Goal: Task Accomplishment & Management: Use online tool/utility

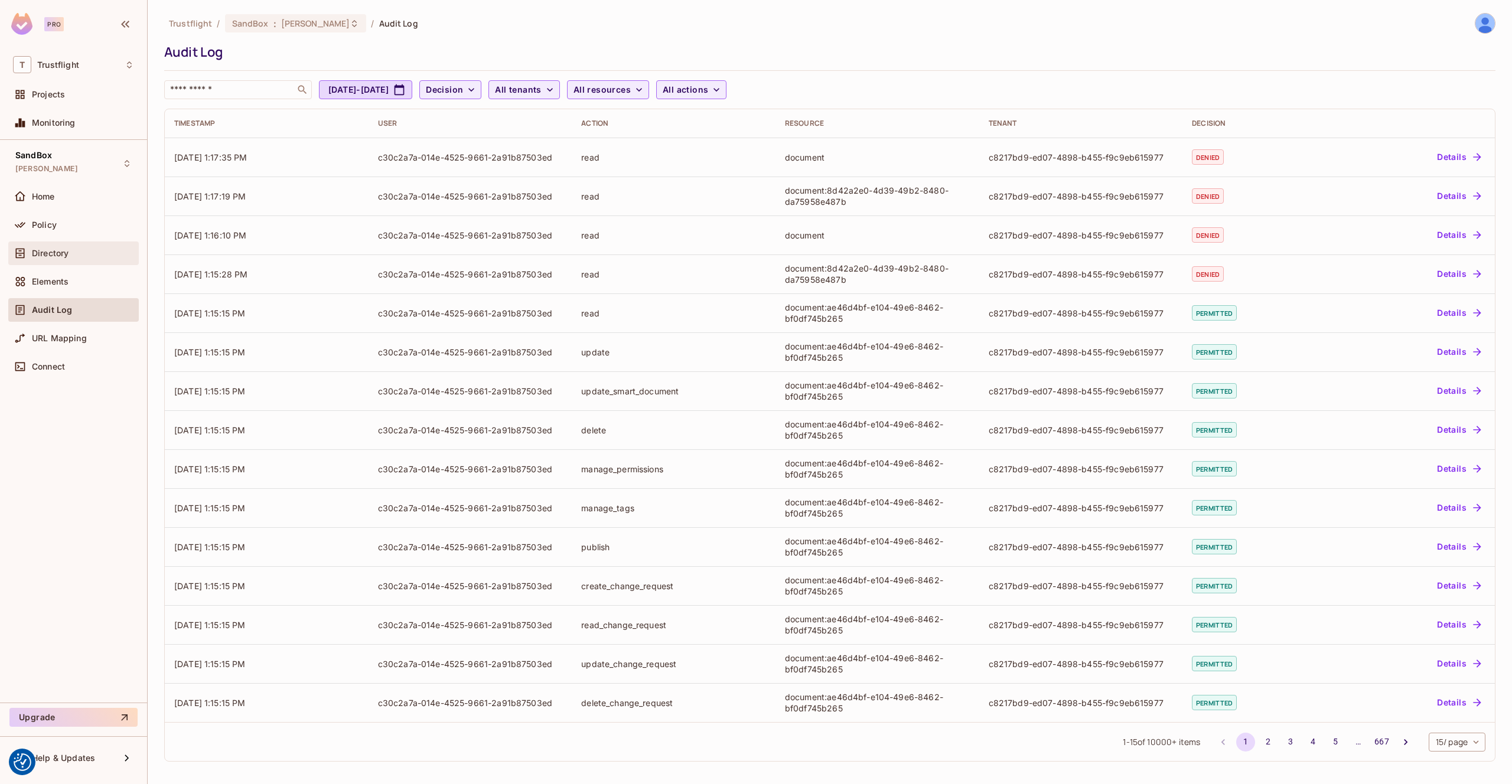
click at [86, 245] on div "Directory" at bounding box center [73, 253] width 130 height 24
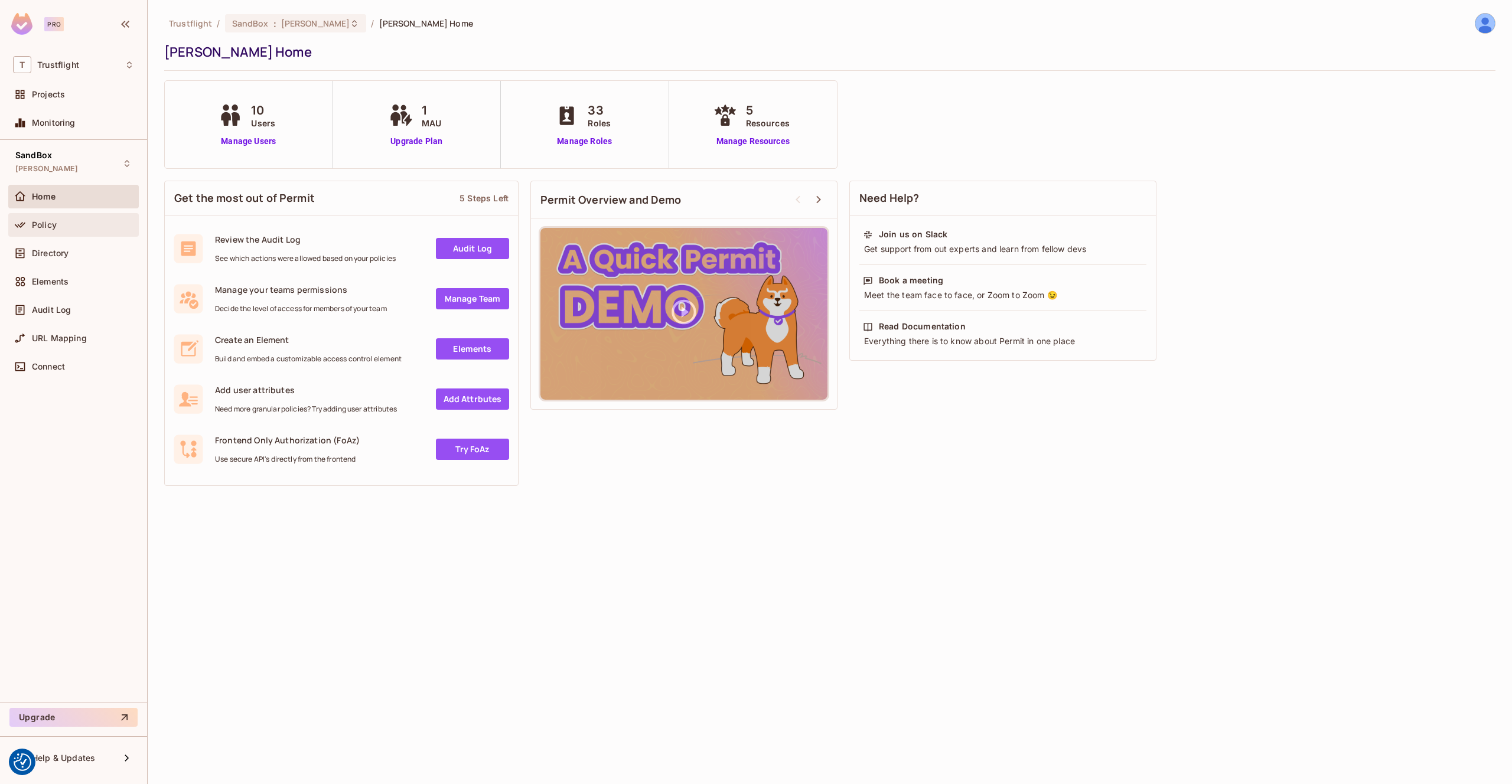
click at [72, 225] on div "Policy" at bounding box center [83, 225] width 102 height 10
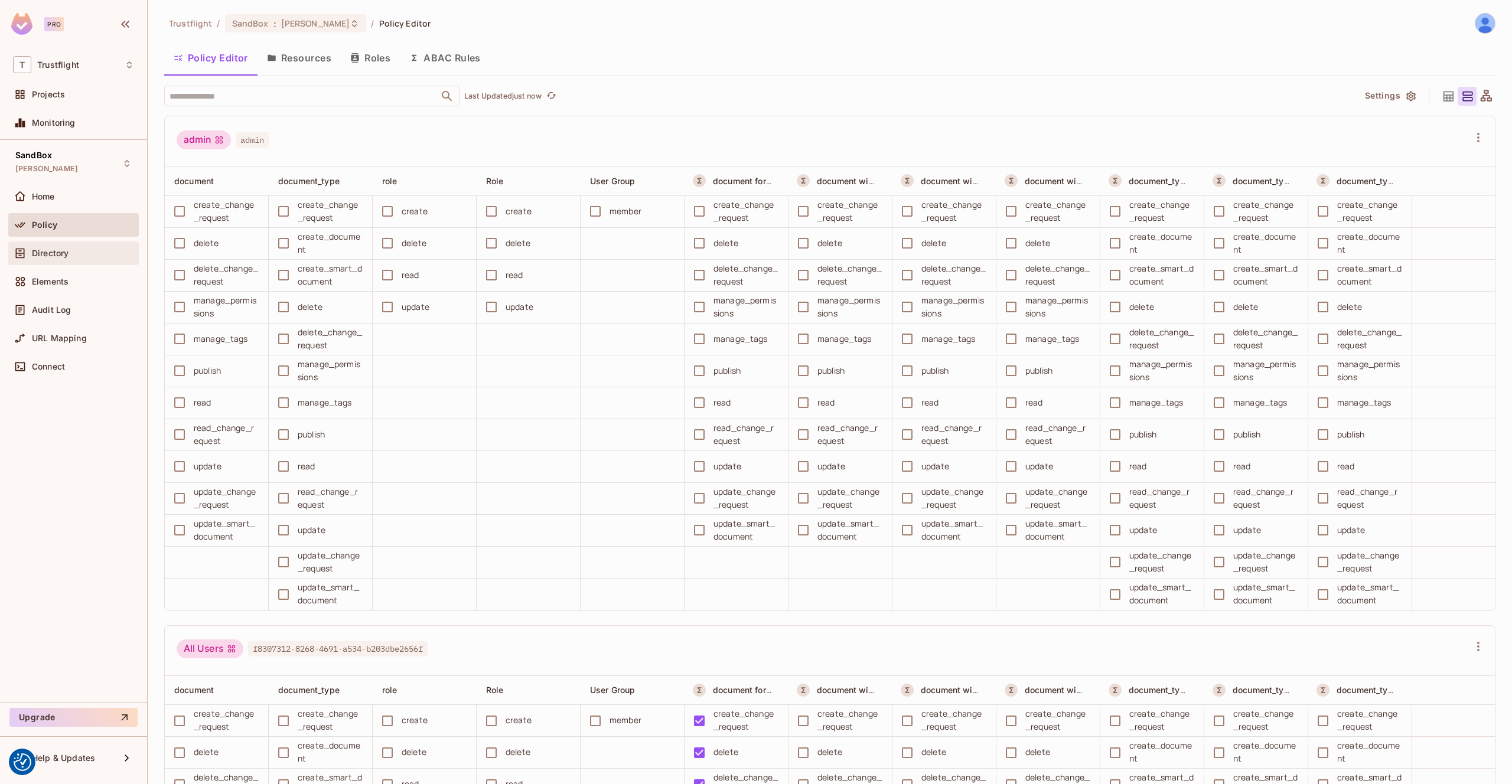
click at [66, 251] on span "Directory" at bounding box center [50, 253] width 37 height 10
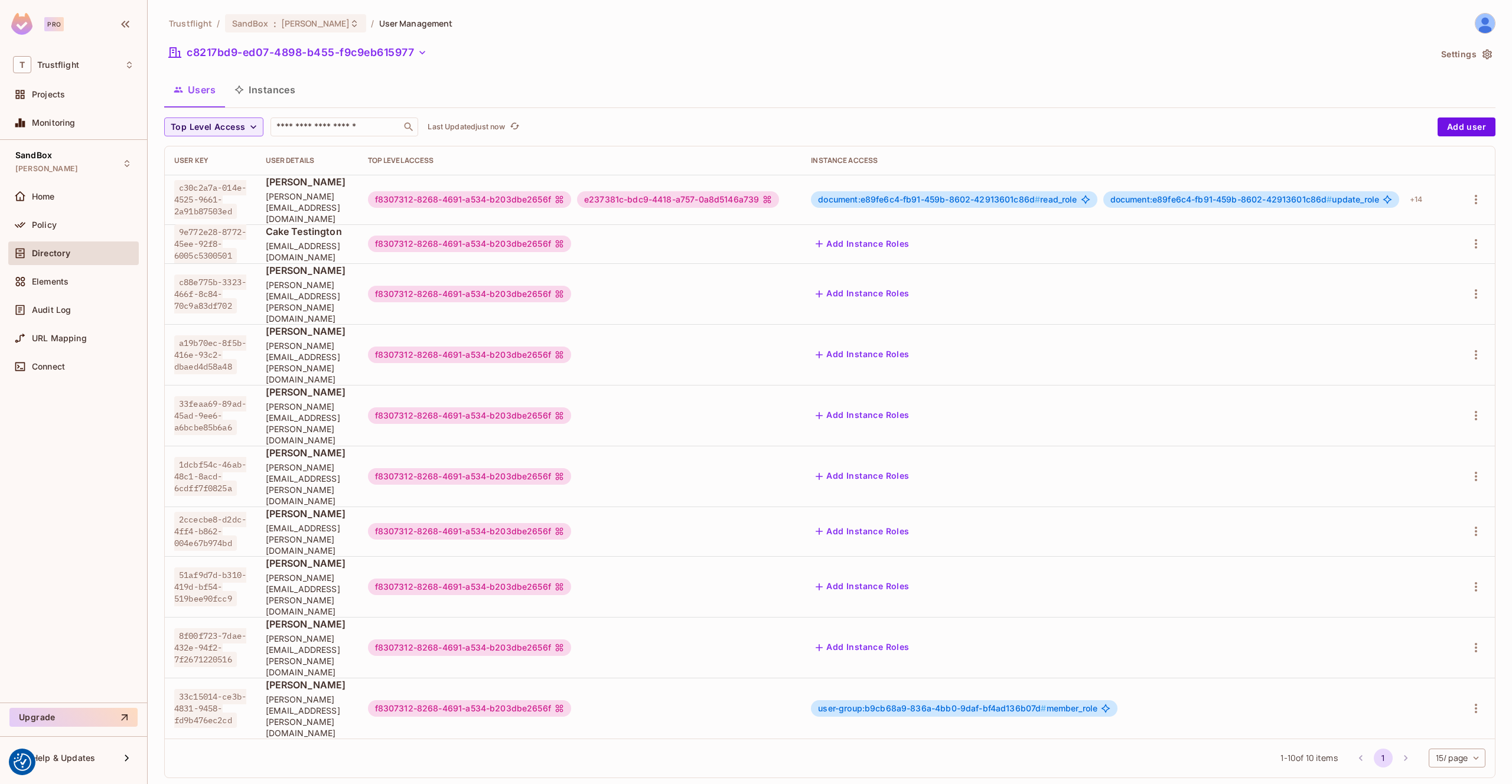
click at [252, 91] on button "Instances" at bounding box center [265, 90] width 80 height 29
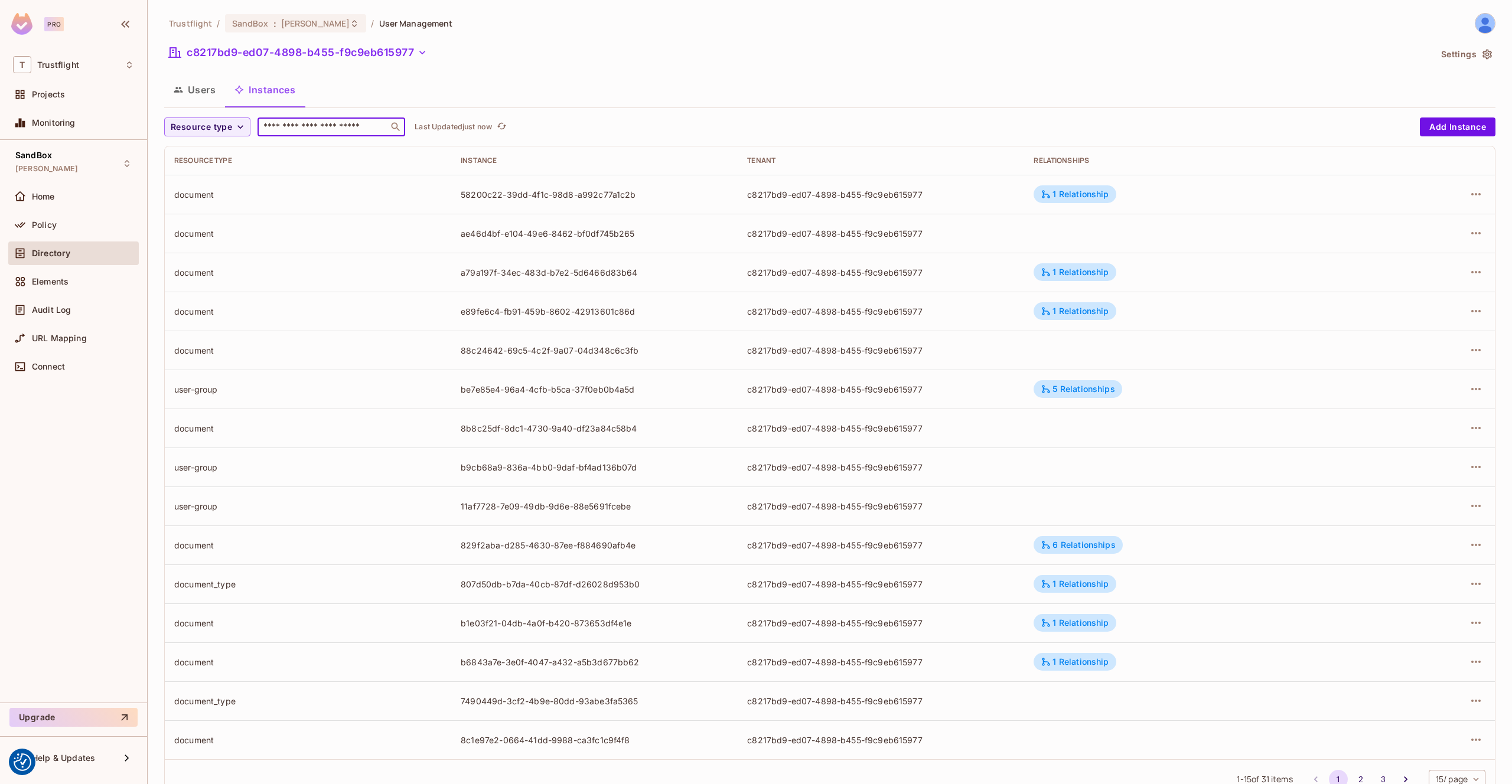
click at [353, 121] on input "text" at bounding box center [323, 127] width 124 height 12
click at [220, 123] on span "Resource type" at bounding box center [201, 127] width 61 height 15
click at [209, 225] on span "document" at bounding box center [204, 230] width 61 height 11
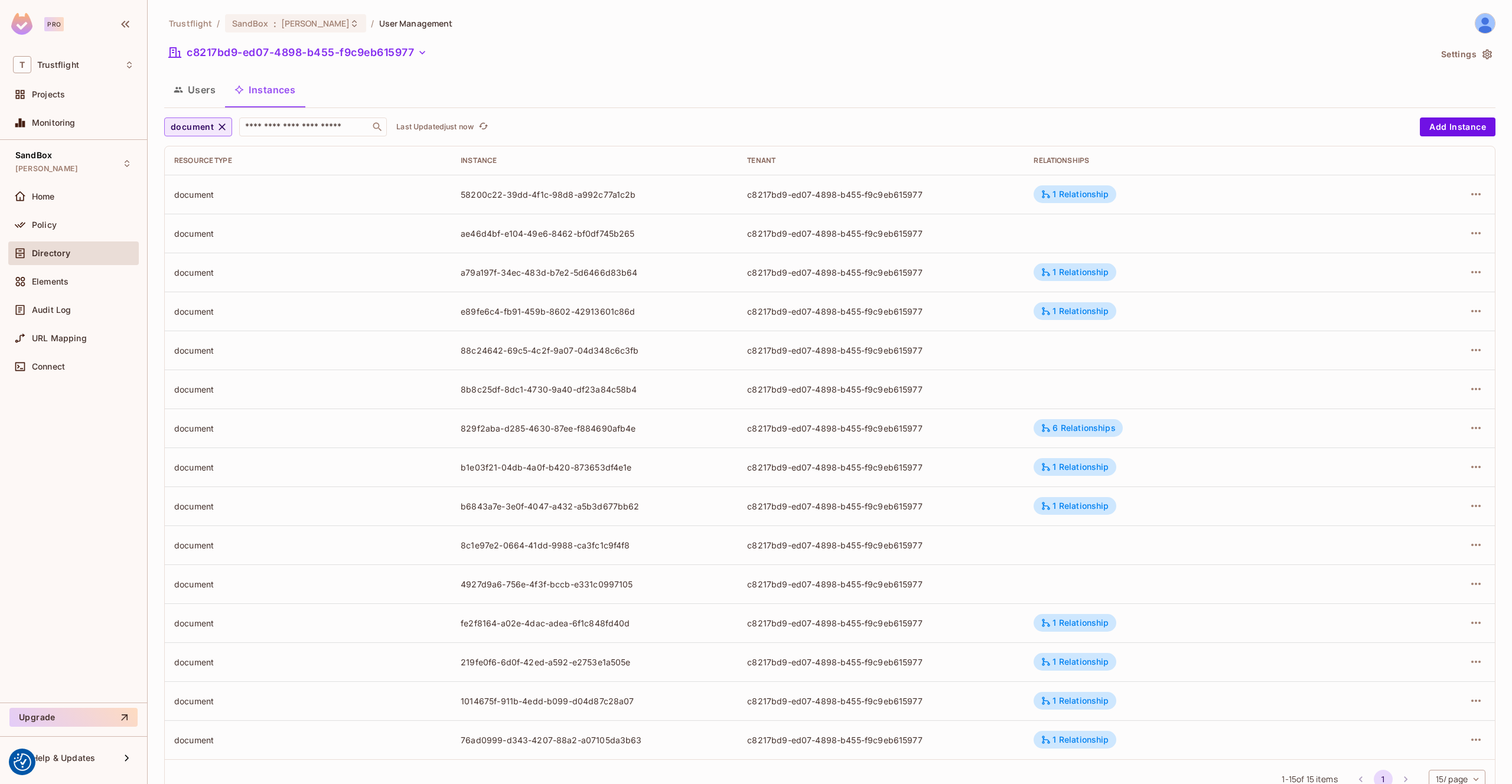
click at [216, 130] on icon "button" at bounding box center [222, 127] width 12 height 12
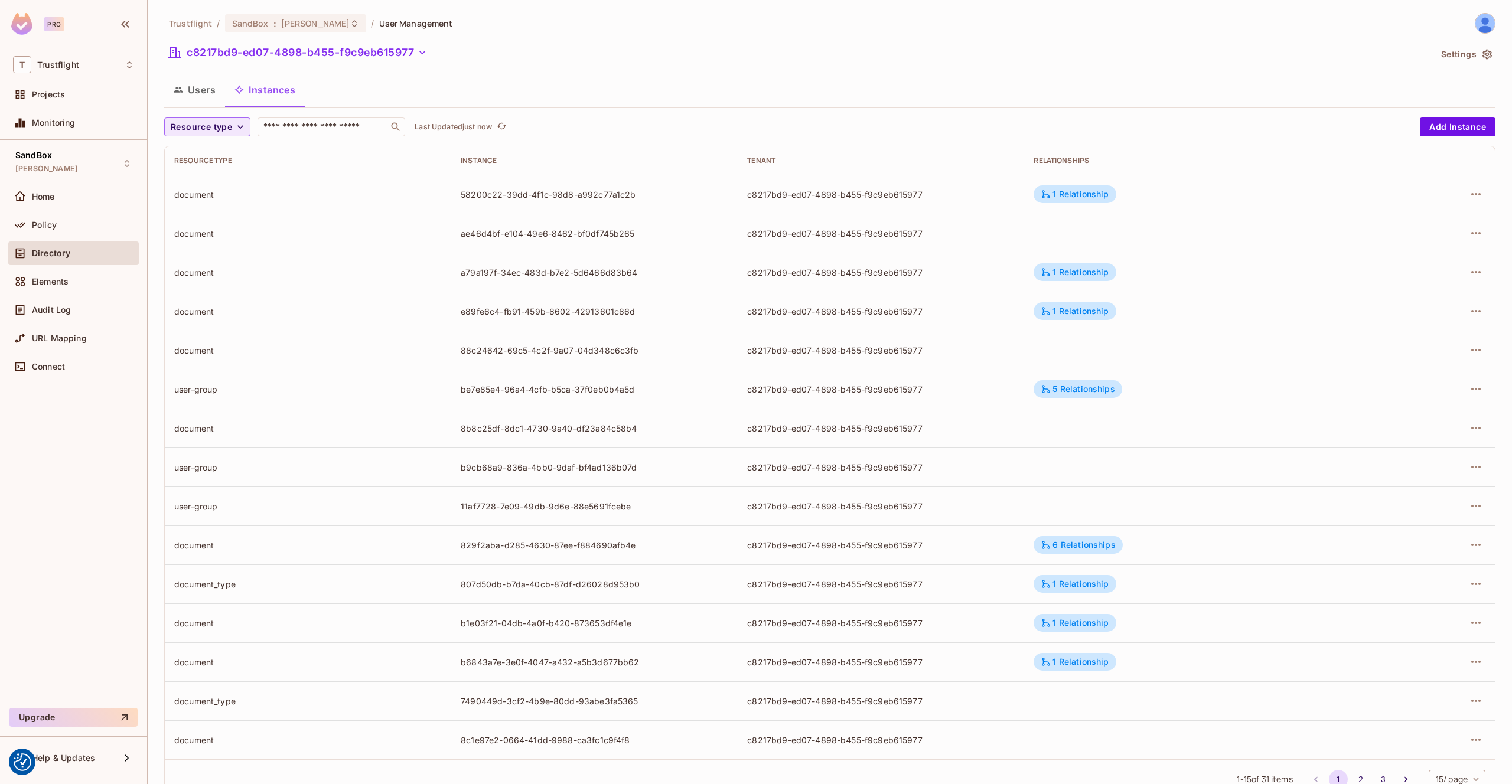
click at [223, 126] on span "Resource type" at bounding box center [201, 127] width 61 height 15
click at [213, 257] on span "document_type" at bounding box center [204, 255] width 61 height 11
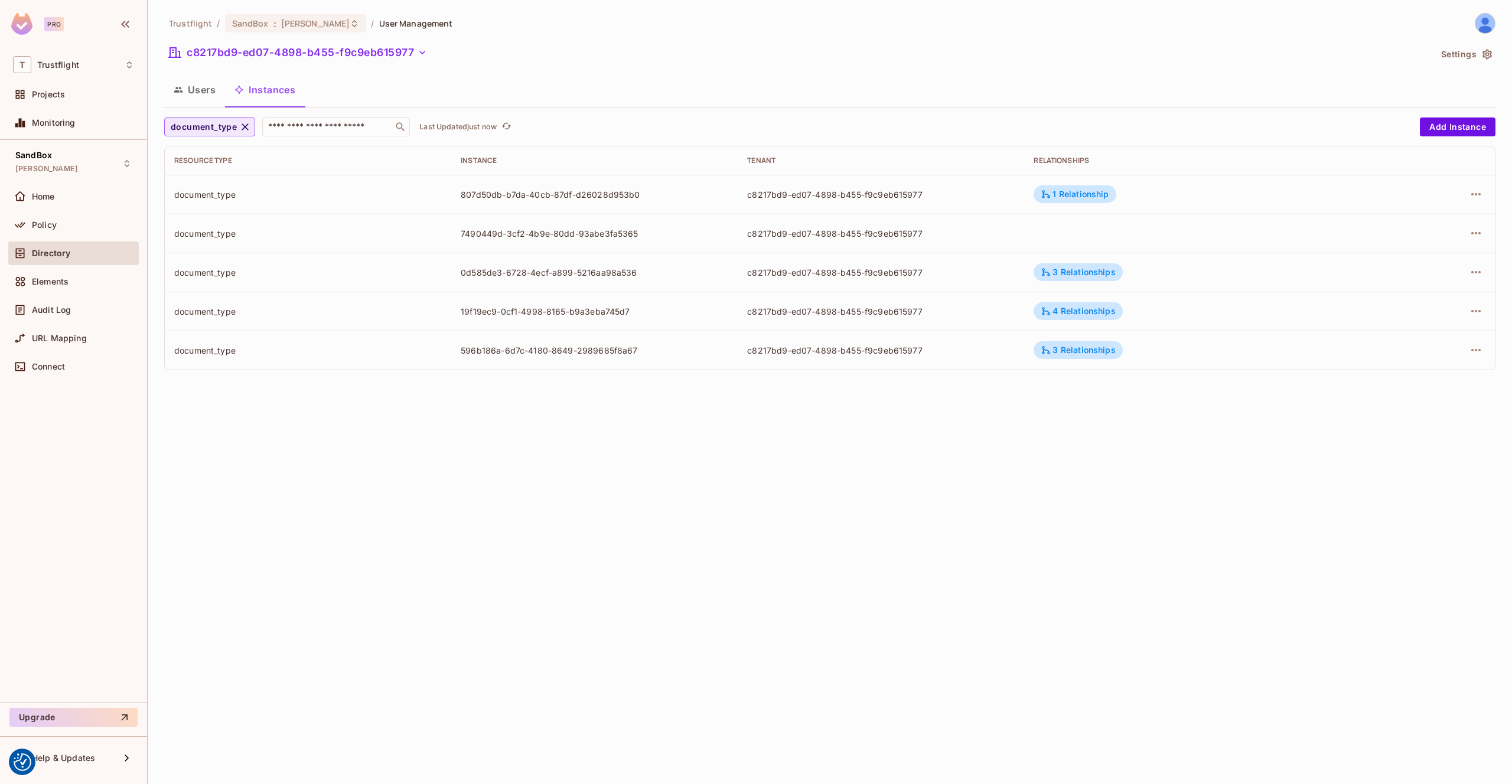
click at [223, 131] on span "document_type" at bounding box center [204, 127] width 66 height 15
click at [207, 220] on li "document" at bounding box center [215, 230] width 102 height 25
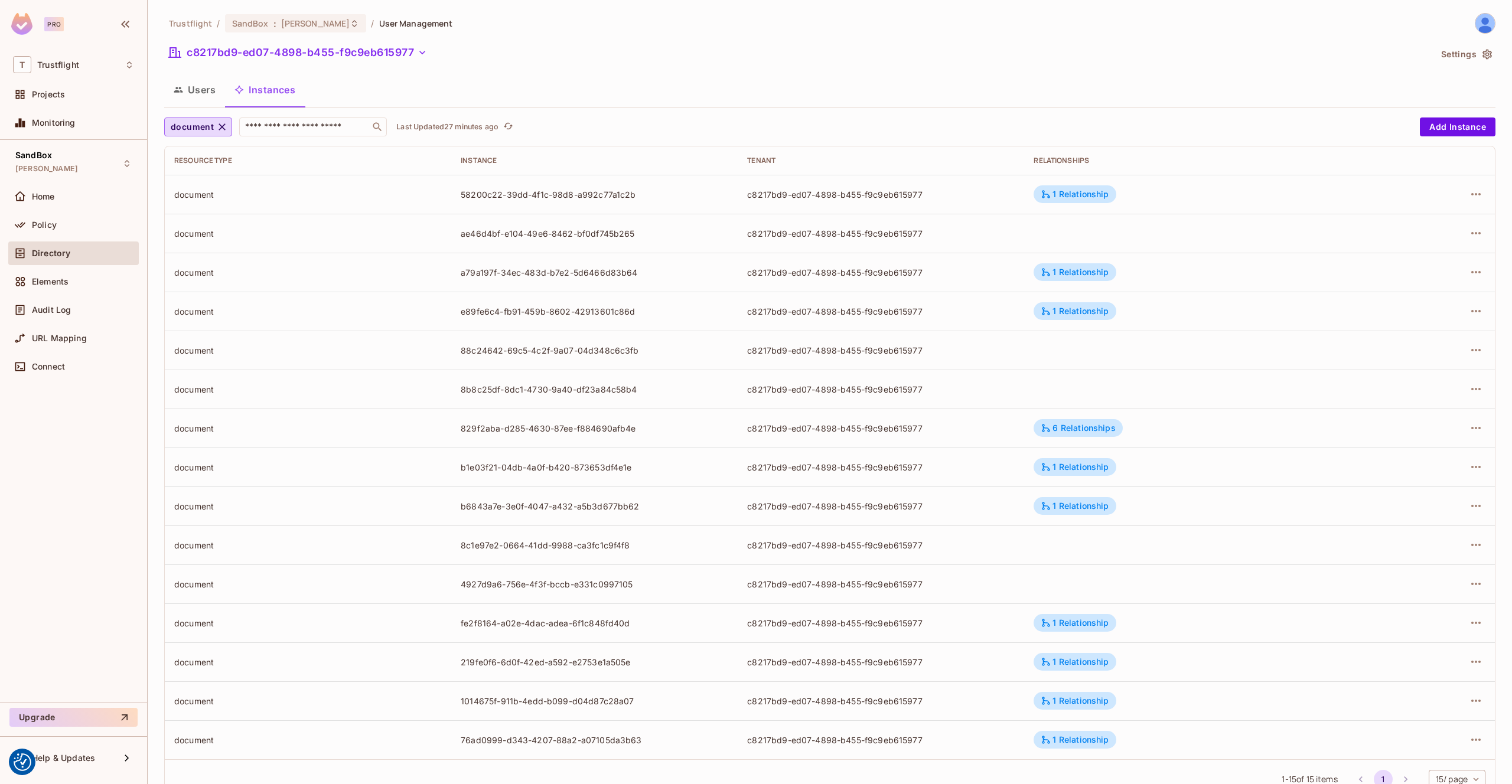
scroll to position [41, 0]
